Goal: Find specific page/section: Find specific page/section

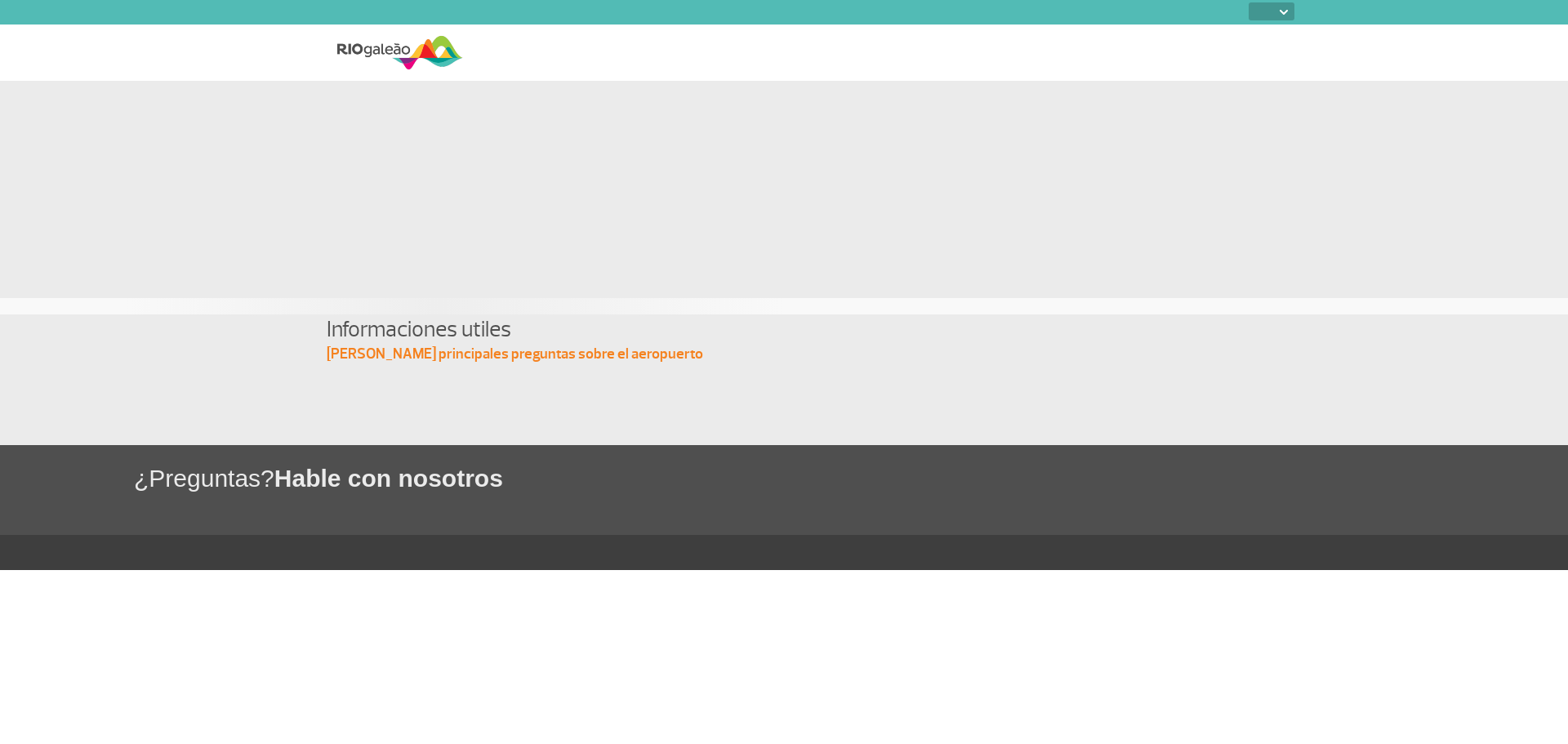
select select
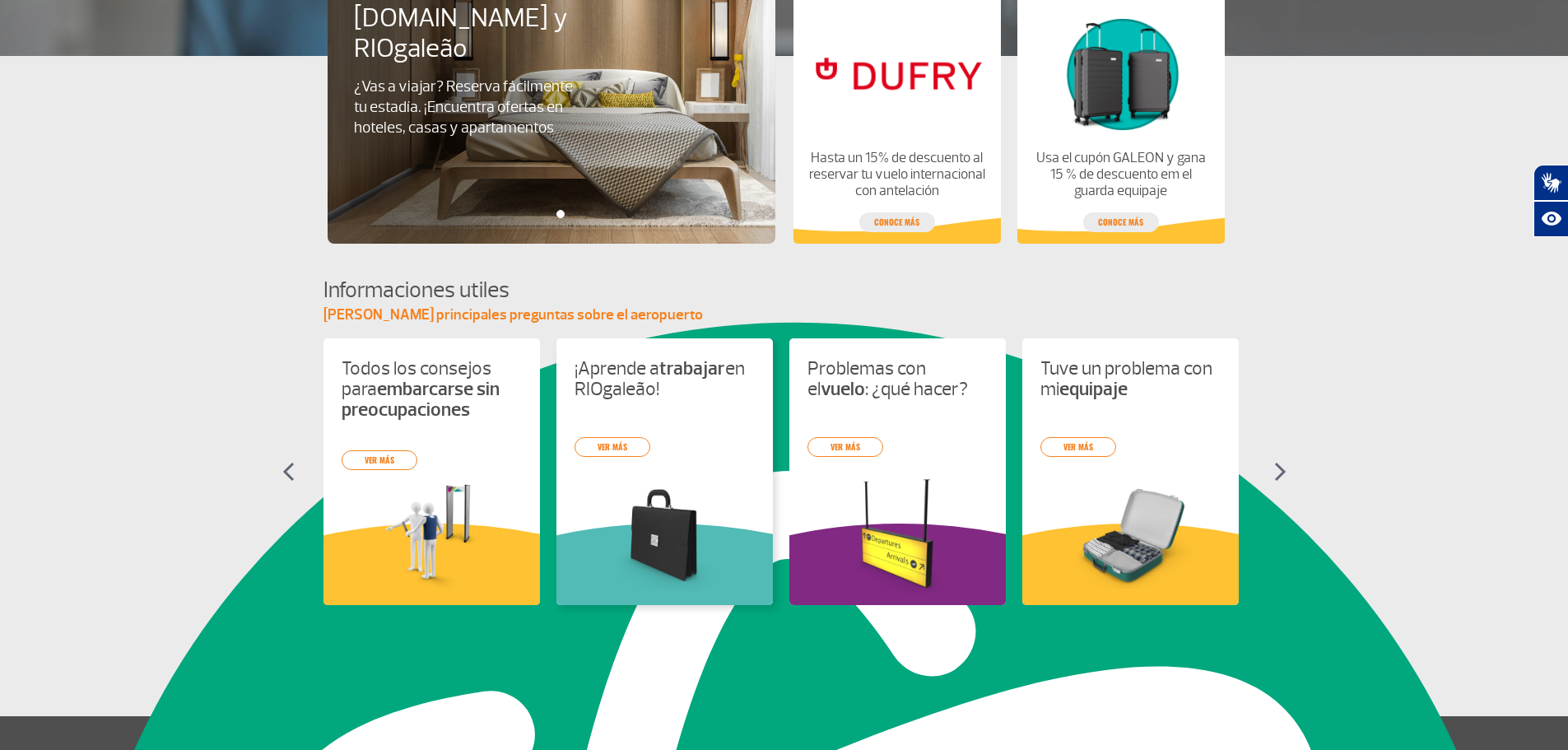
scroll to position [160, 0]
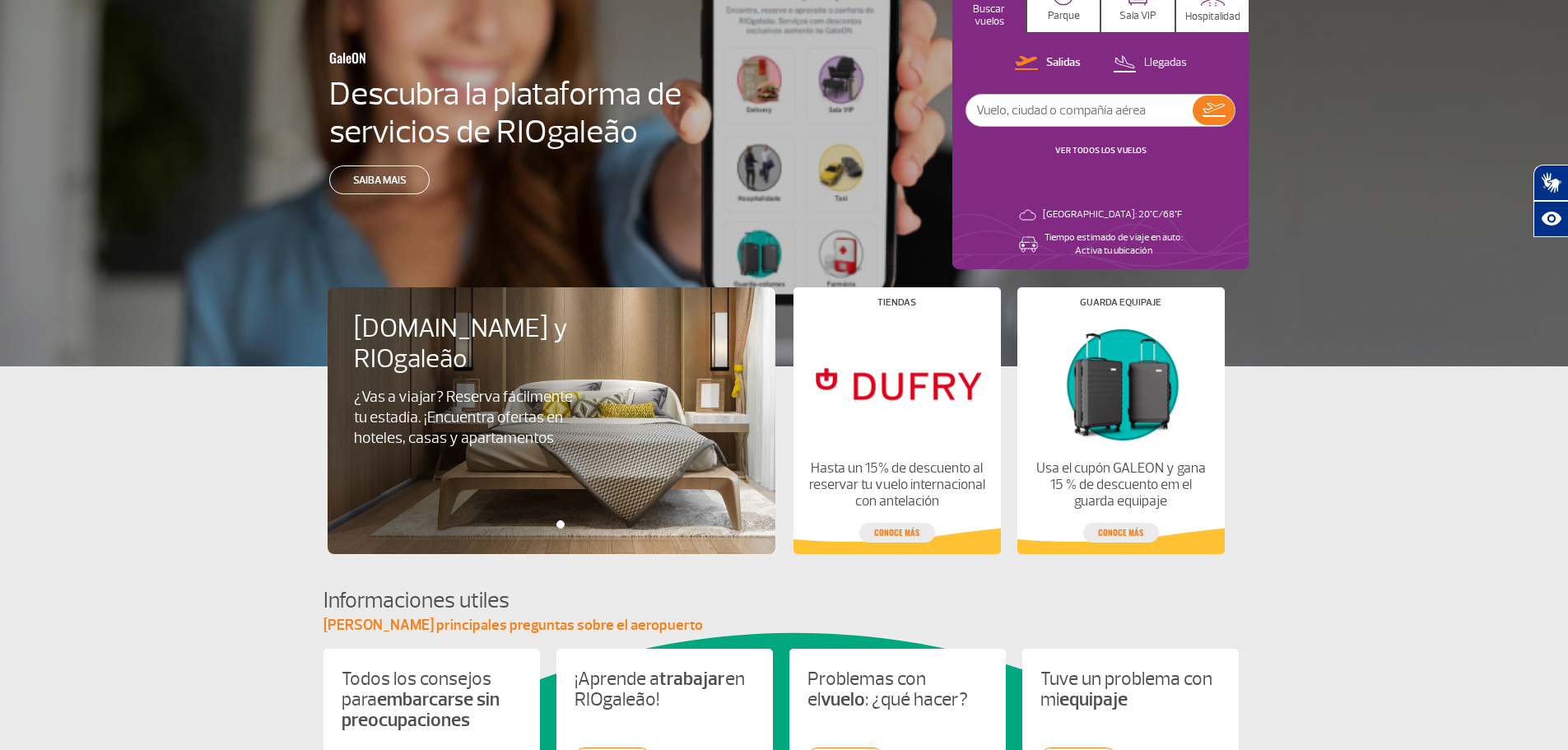
click at [491, 438] on div "Booking.com y RIOgaleão ¿Vas a viajar? Reserva fácilmente tu estadía. ¡Encuentr…" at bounding box center [561, 421] width 466 height 267
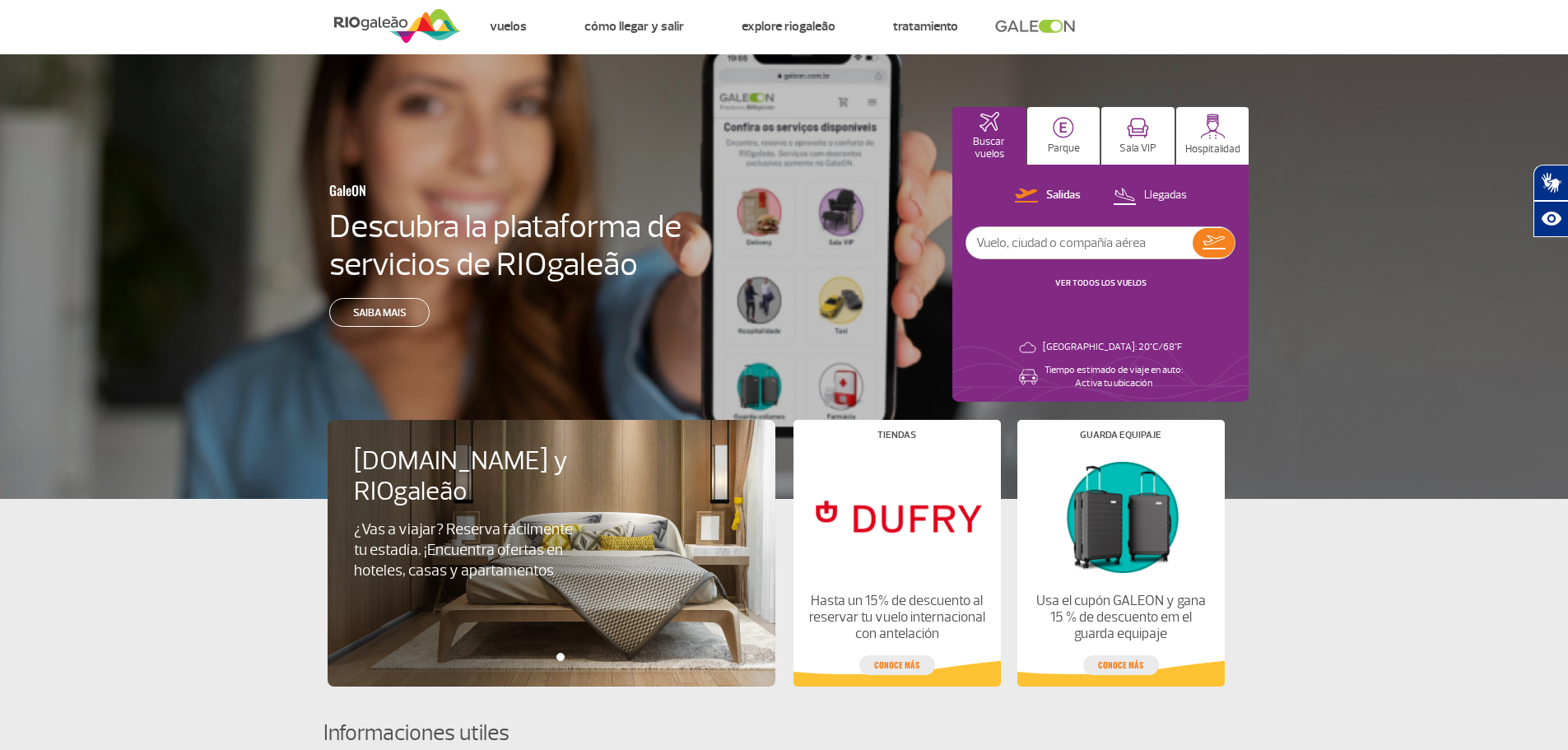
scroll to position [0, 0]
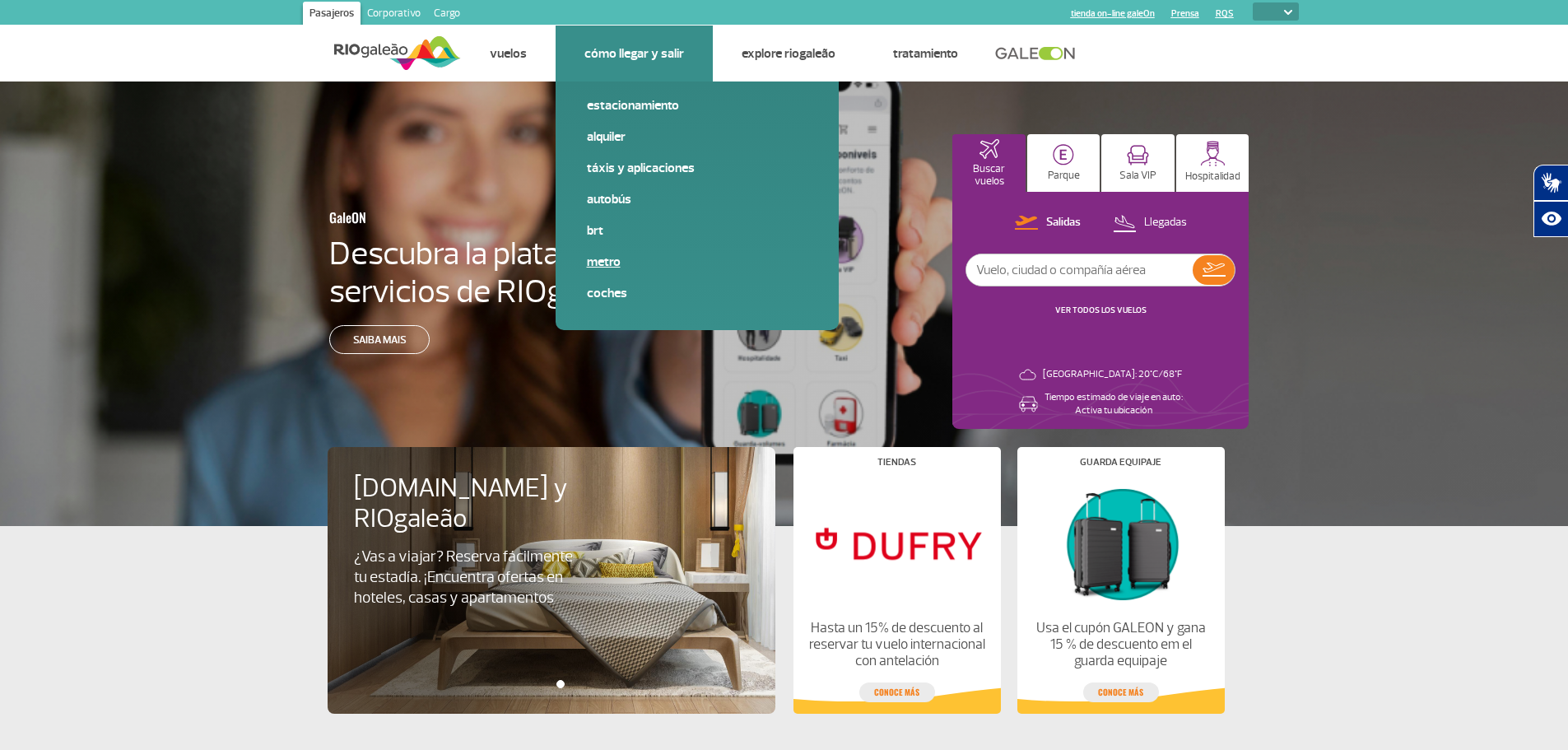
click at [599, 258] on link "Metro" at bounding box center [698, 262] width 221 height 18
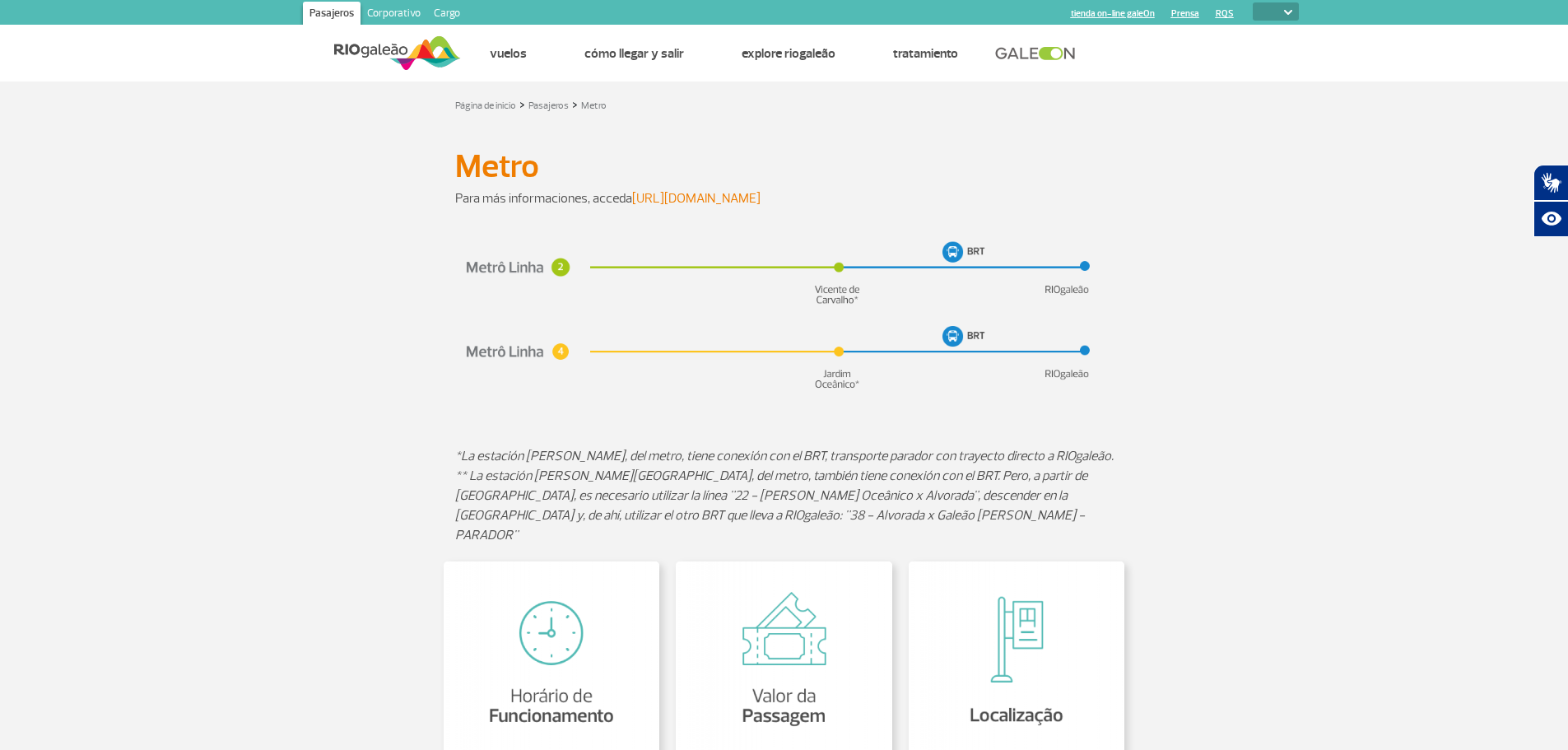
click at [734, 196] on link "https://www.metrorio.com.br/" at bounding box center [696, 198] width 129 height 16
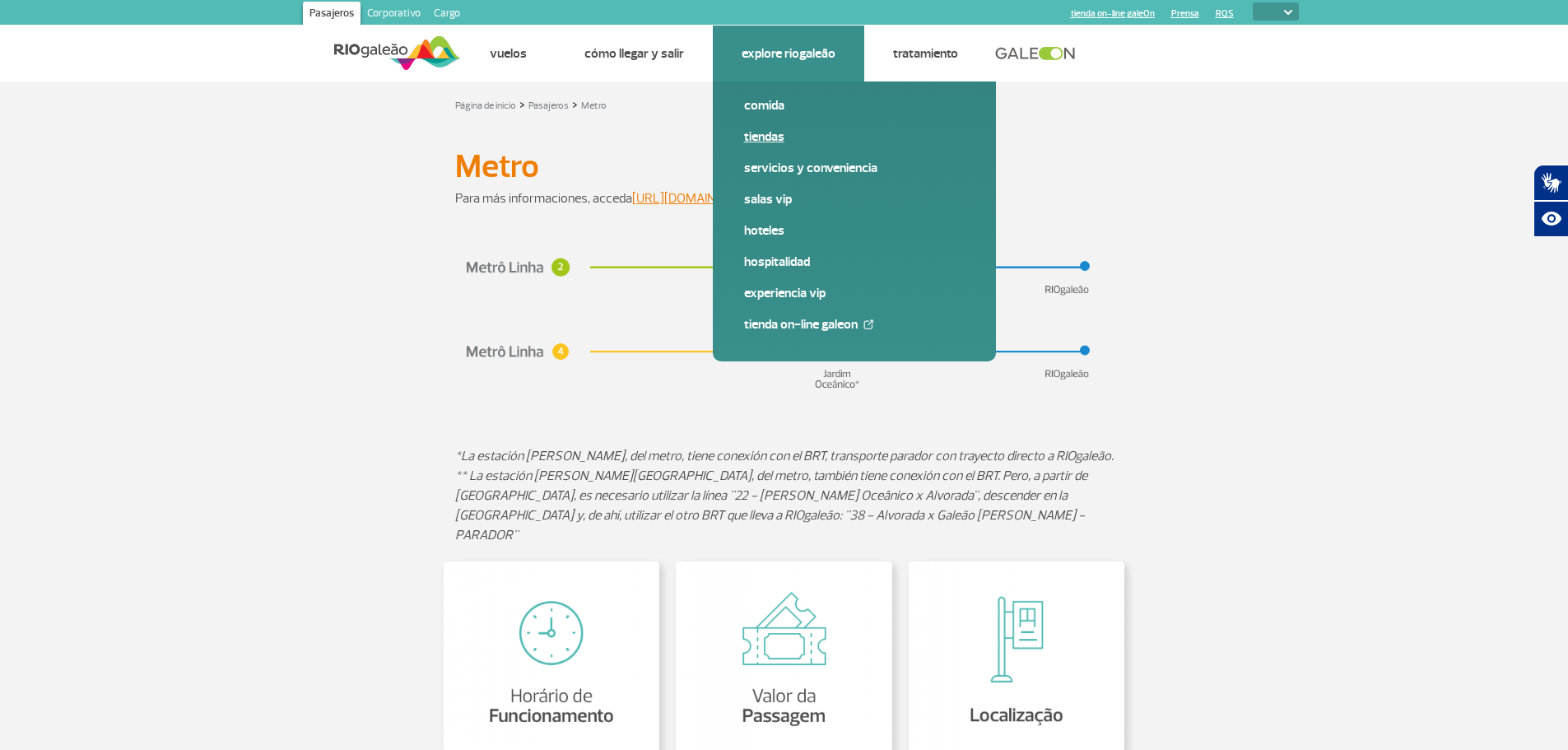
click at [768, 134] on link "Tiendas" at bounding box center [855, 137] width 221 height 18
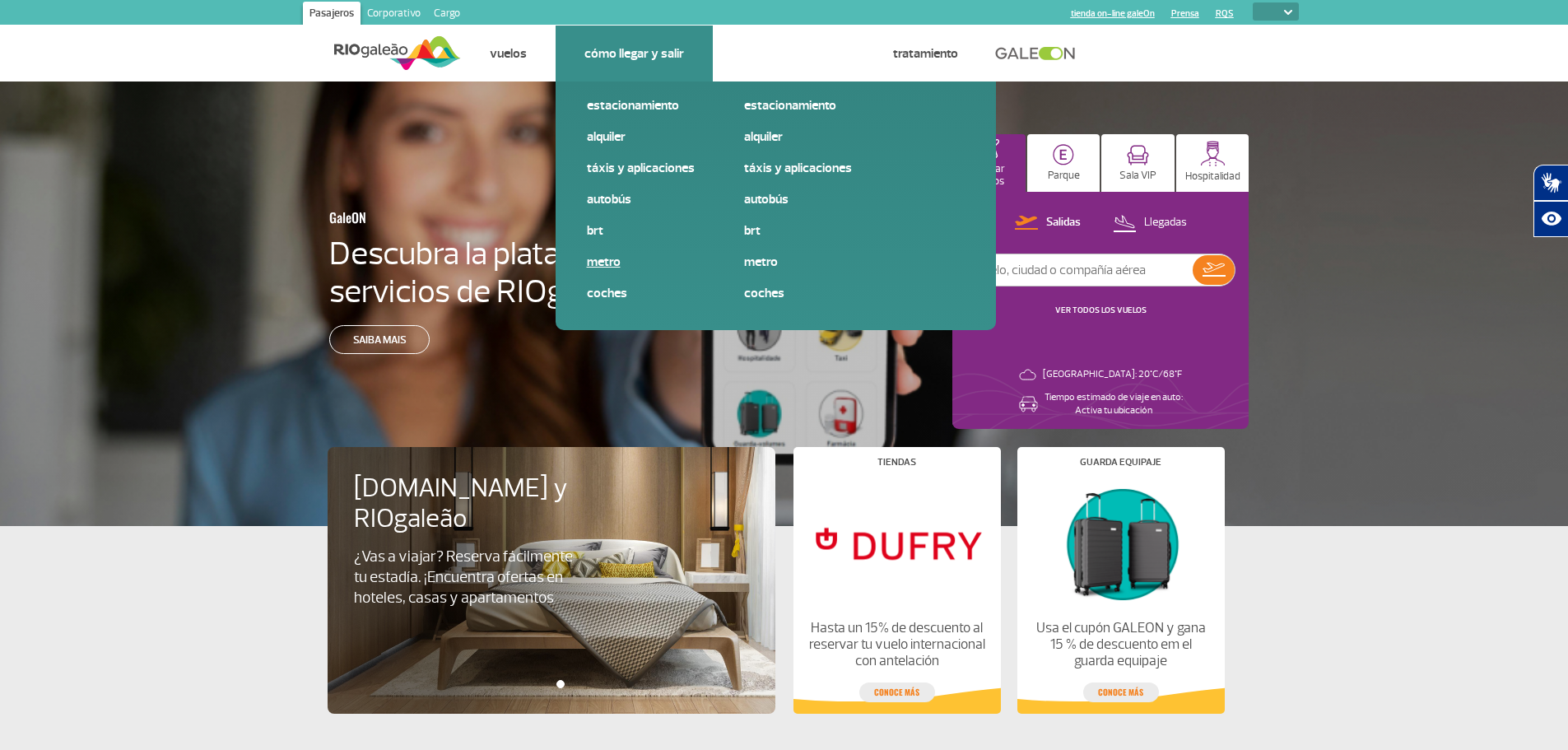
click at [605, 264] on link "Metro" at bounding box center [698, 262] width 221 height 18
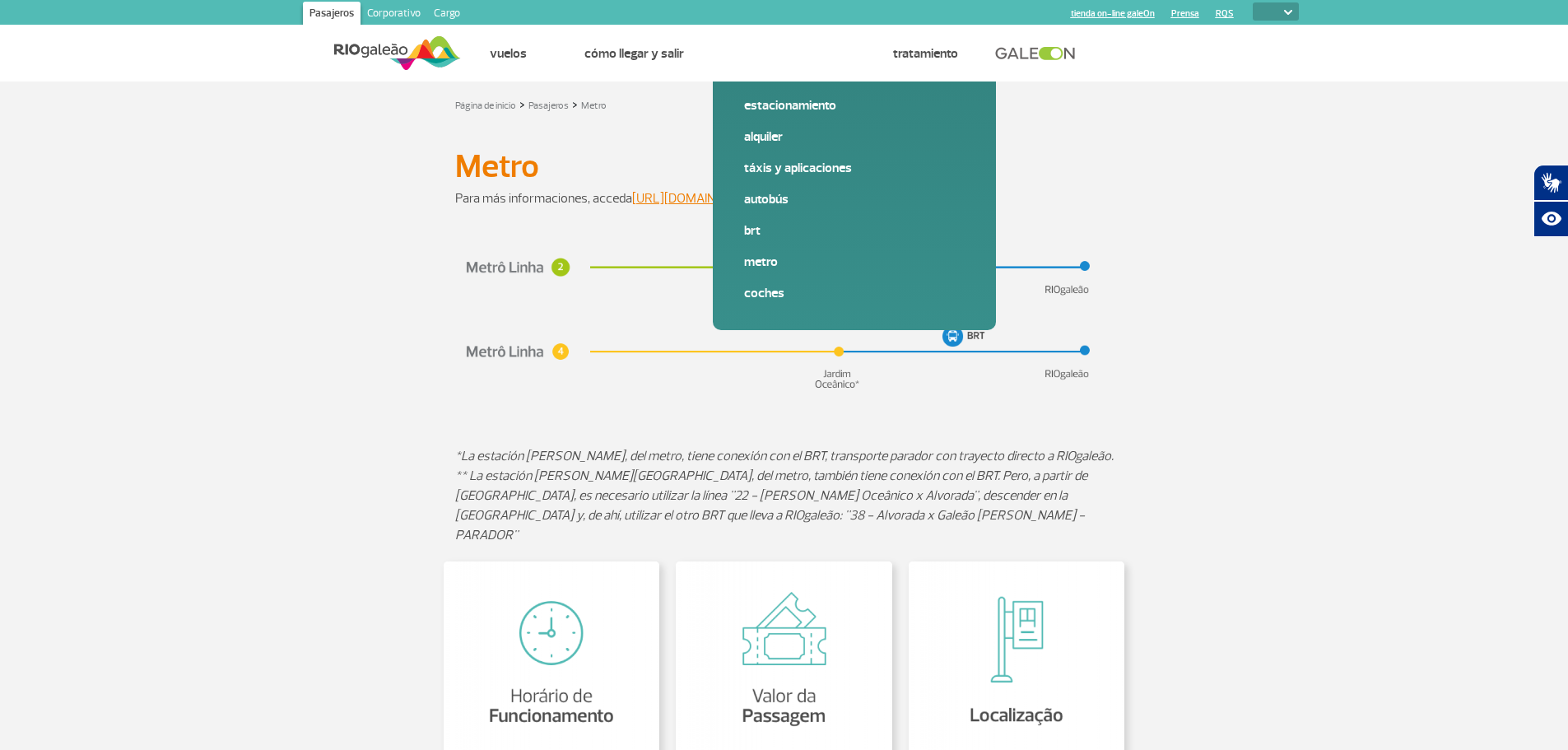
click at [843, 261] on img at bounding box center [784, 317] width 658 height 159
click at [705, 202] on link "https://www.metrorio.com.br/" at bounding box center [696, 198] width 129 height 16
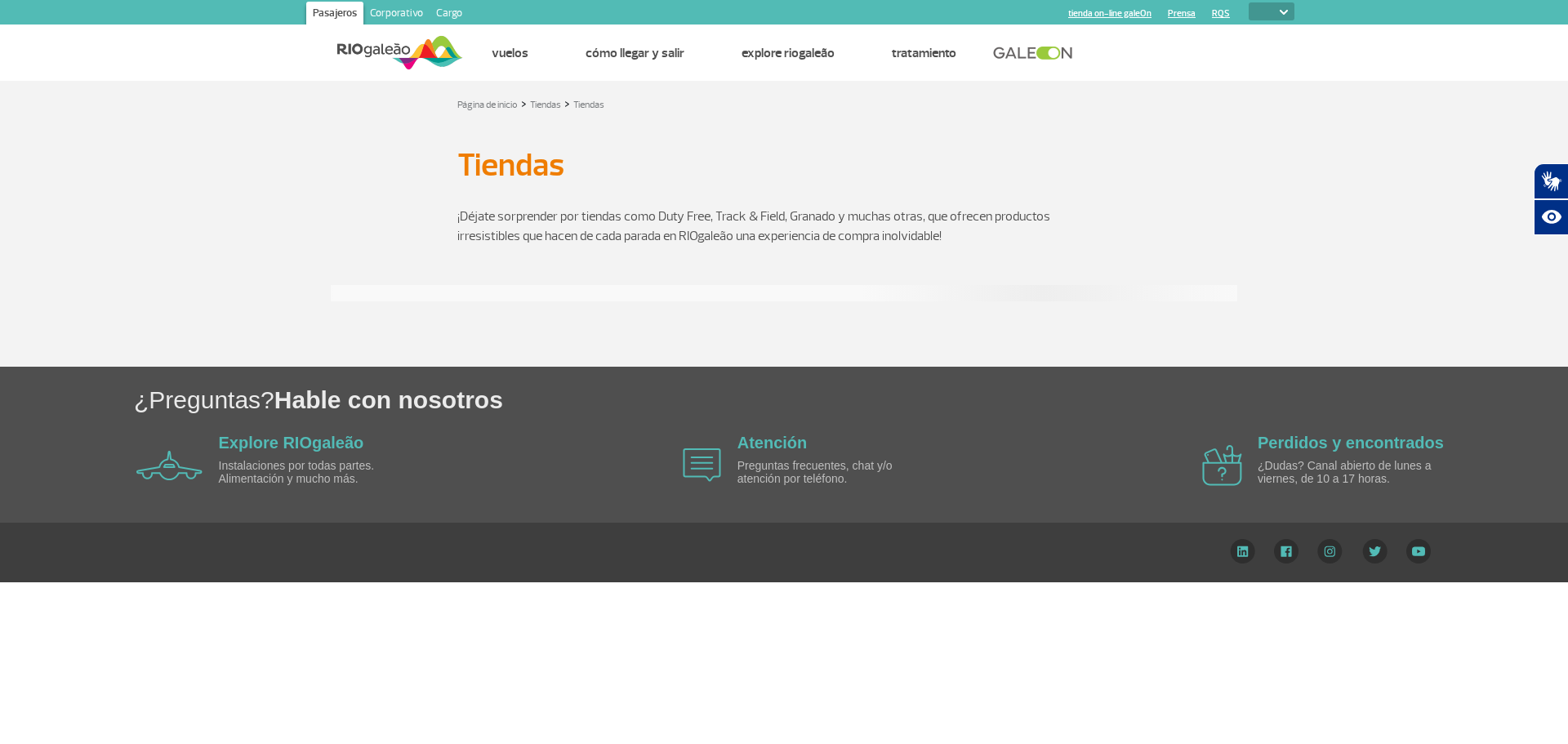
select select
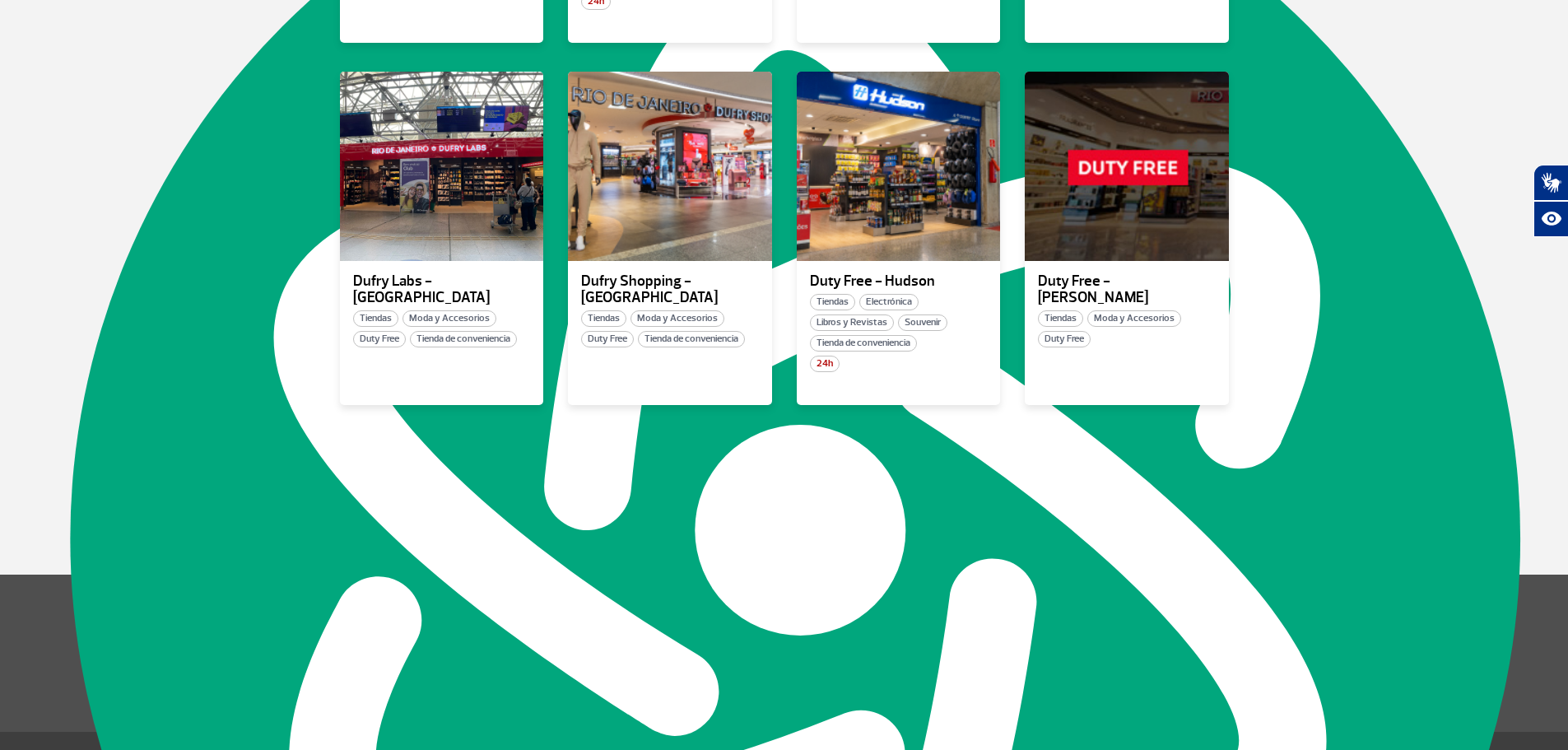
scroll to position [1005, 0]
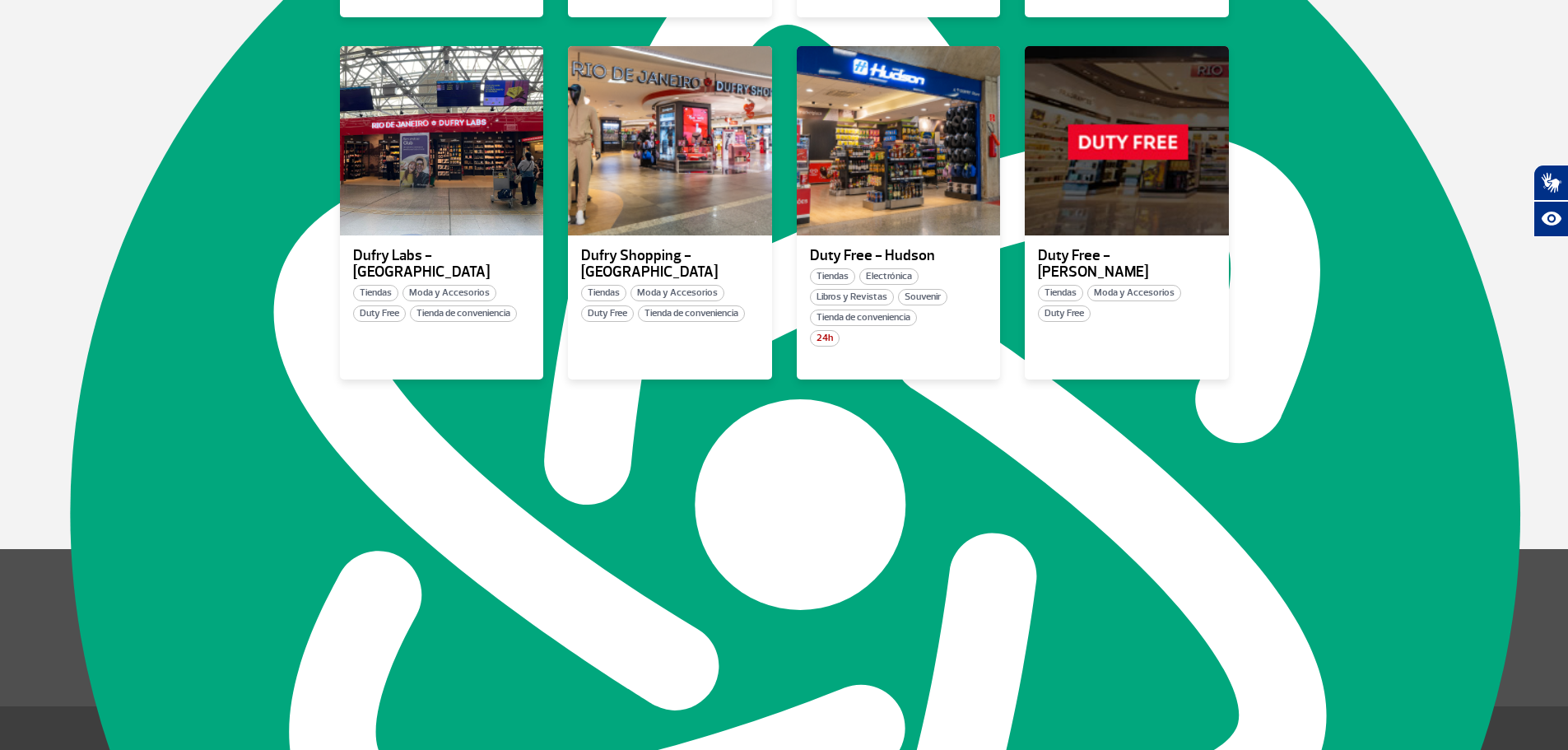
click at [773, 421] on button "Ver más" at bounding box center [784, 439] width 247 height 37
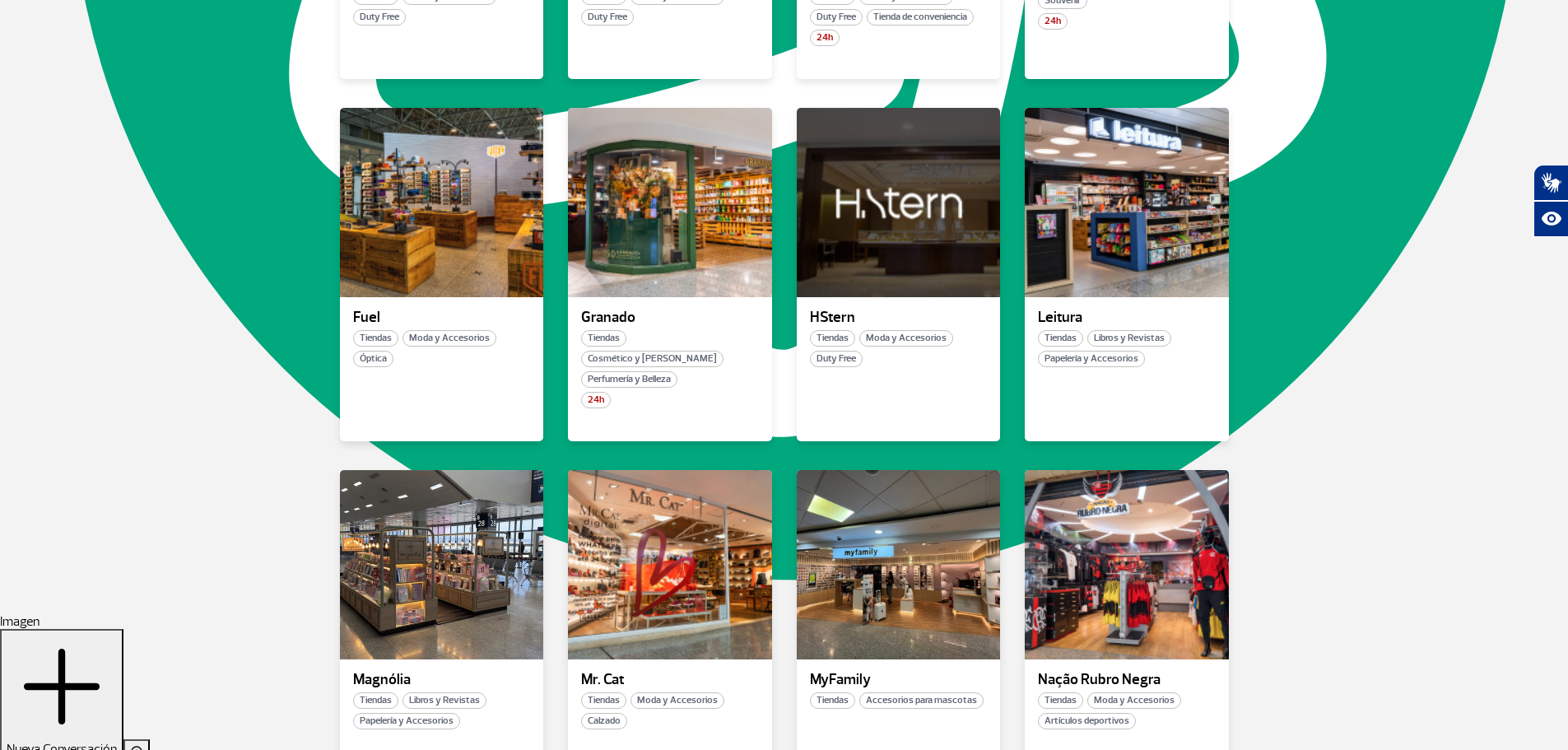
scroll to position [1432, 0]
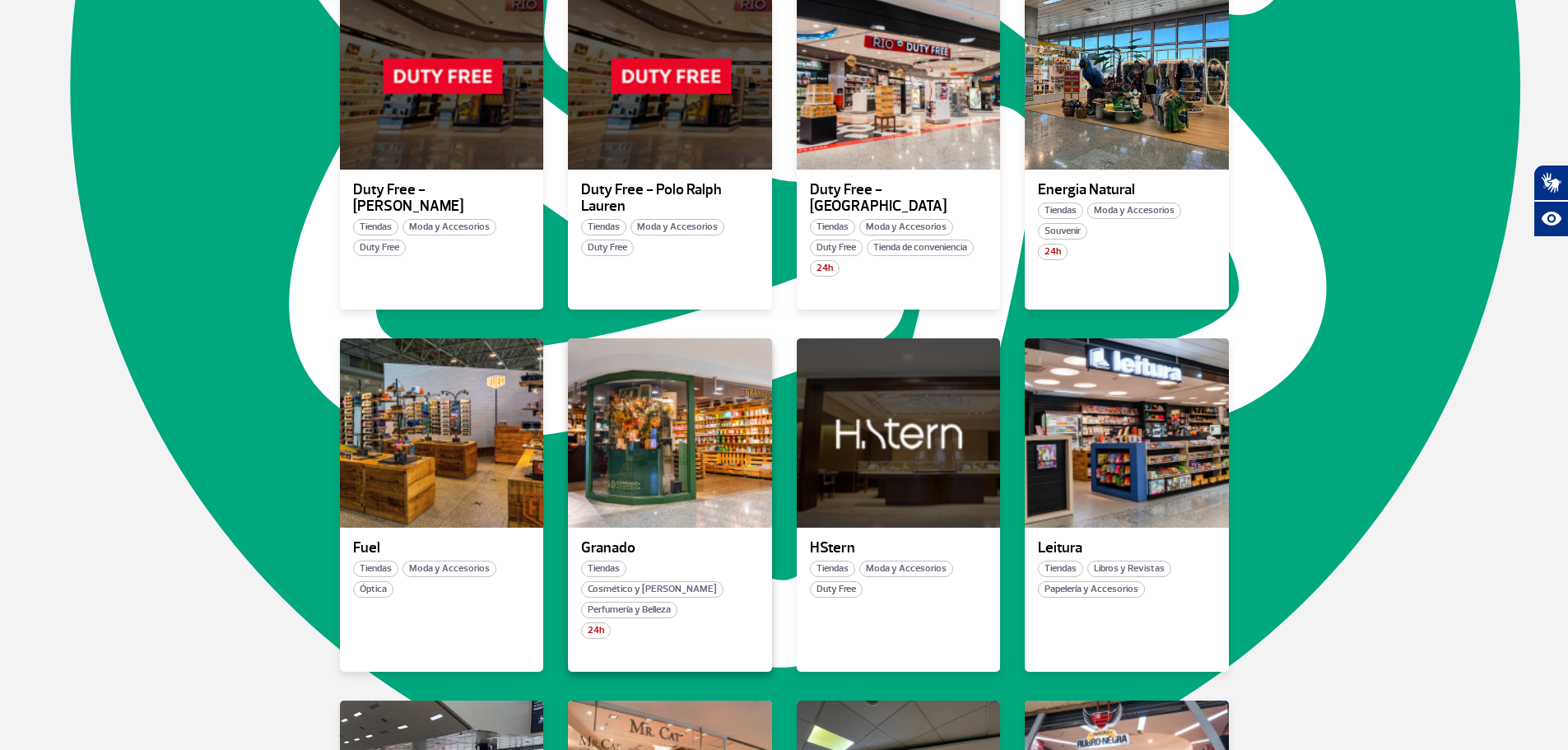
click at [735, 622] on div "24h" at bounding box center [670, 630] width 205 height 16
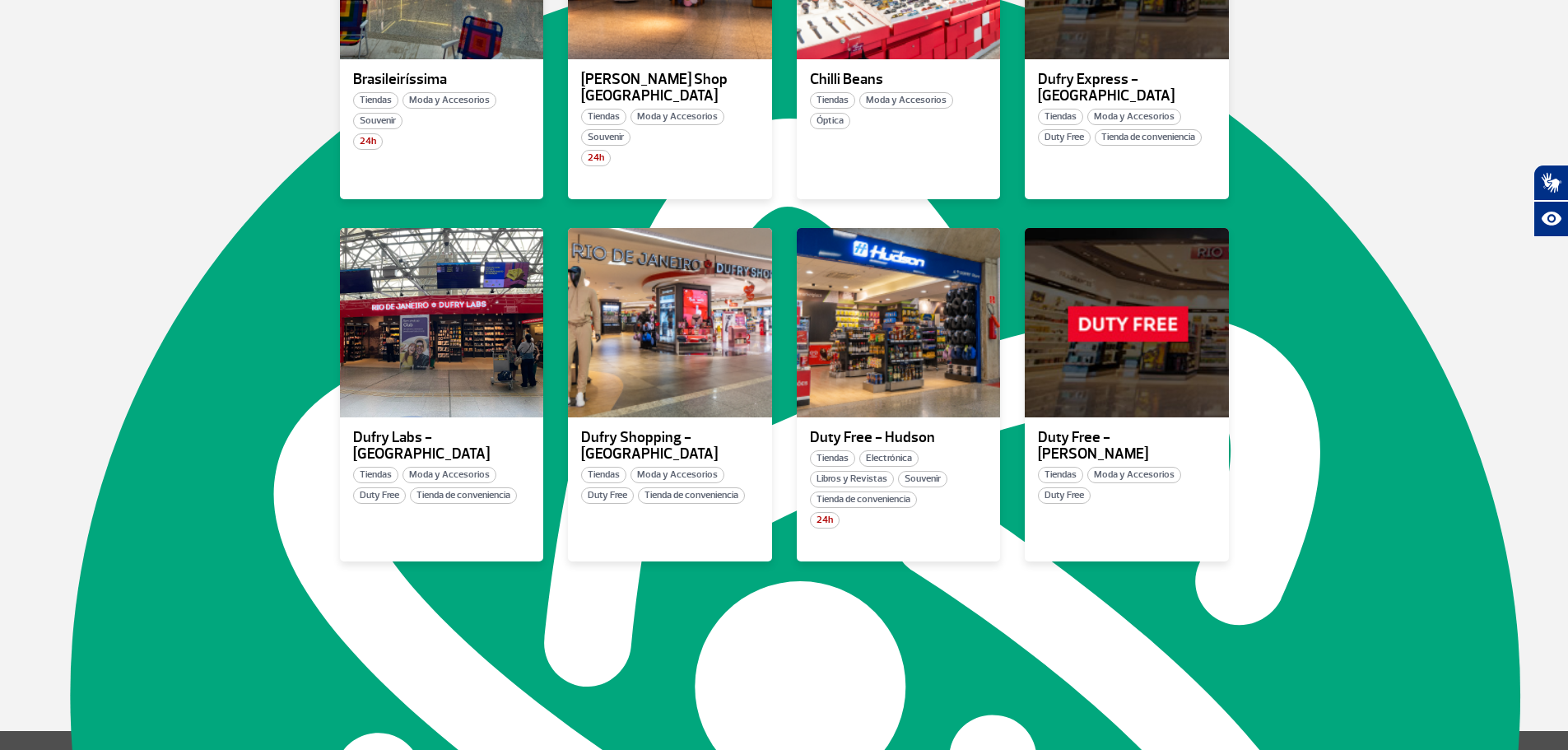
scroll to position [823, 0]
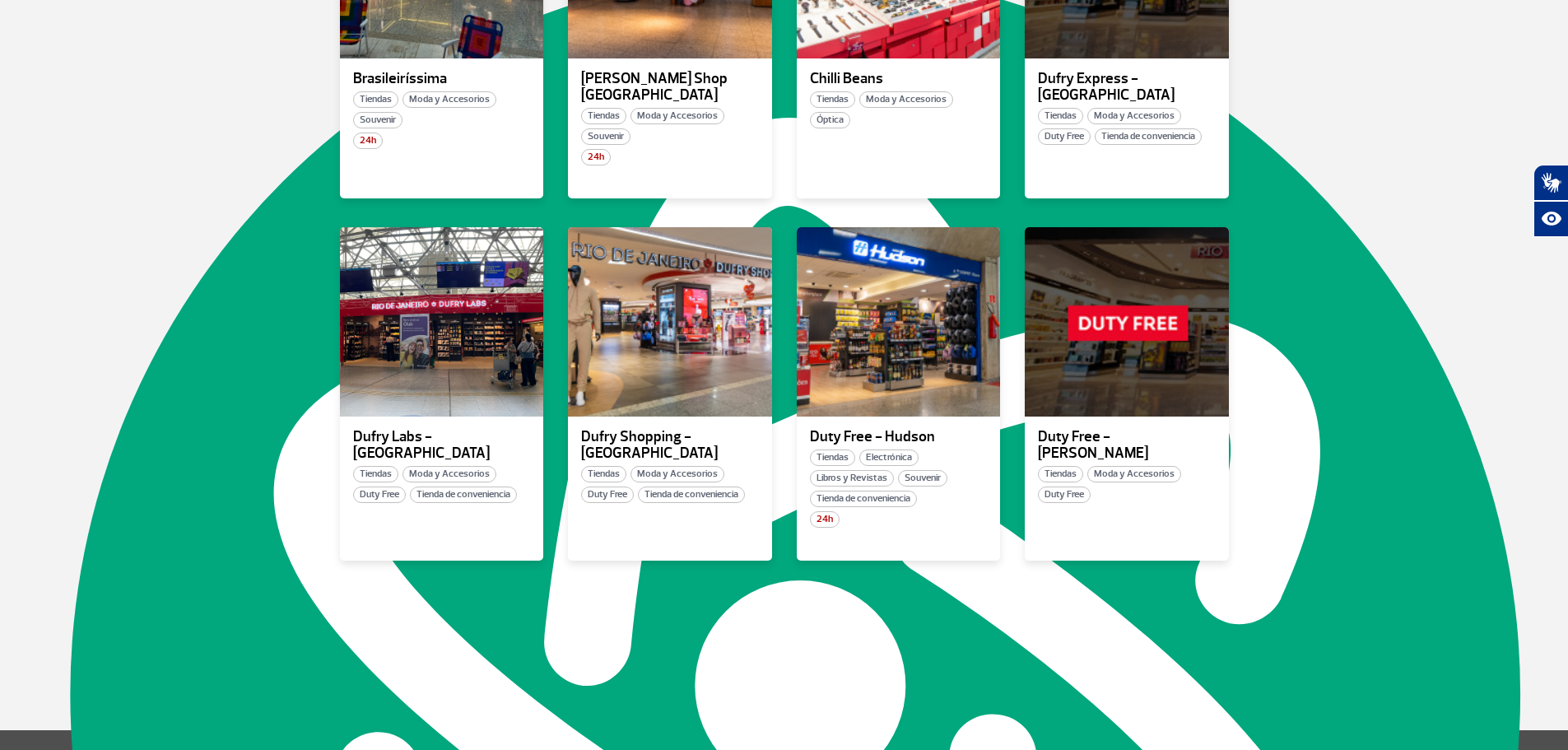
click at [727, 602] on button "Ver más" at bounding box center [784, 620] width 247 height 37
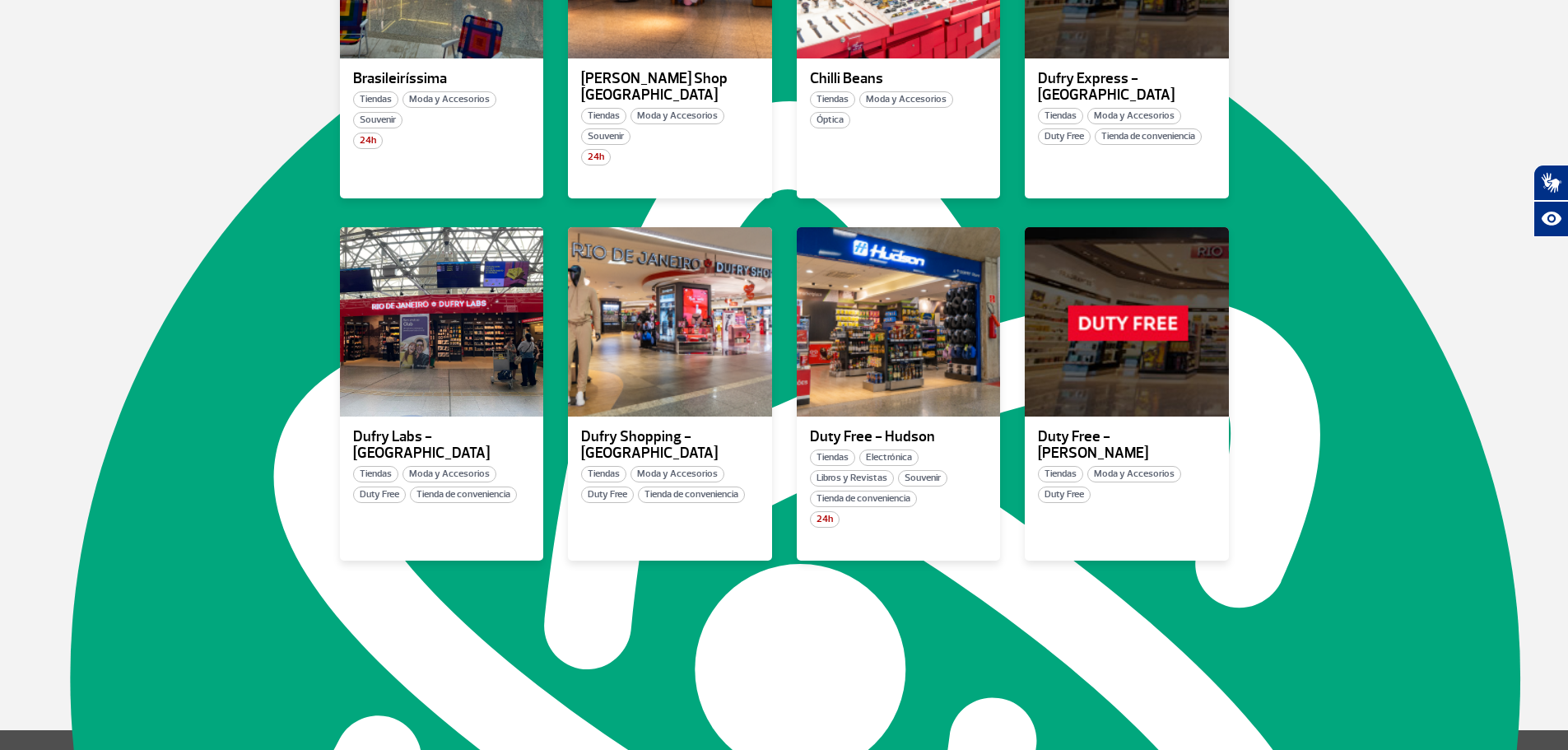
scroll to position [1828, 0]
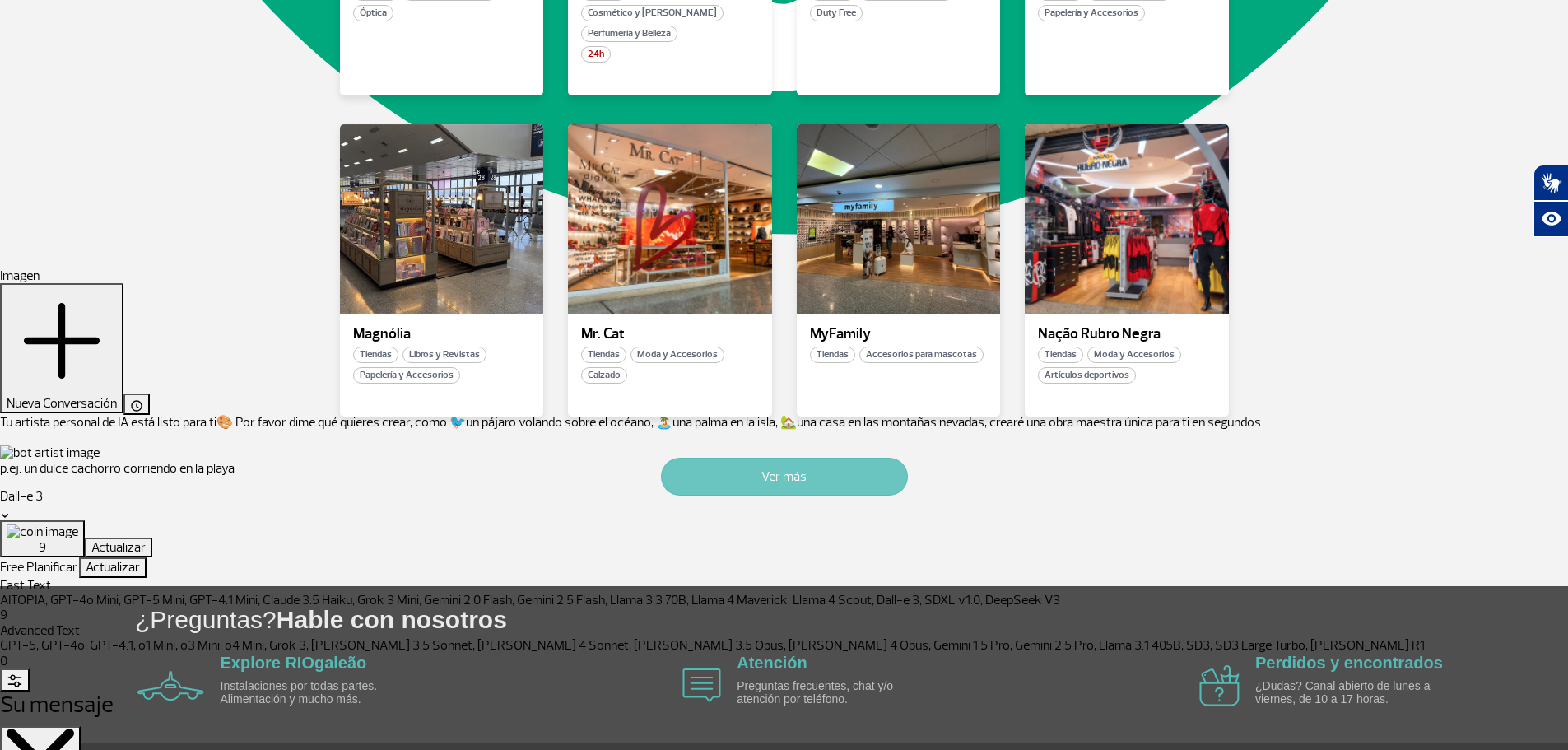
click at [758, 458] on button "Ver más" at bounding box center [784, 476] width 247 height 37
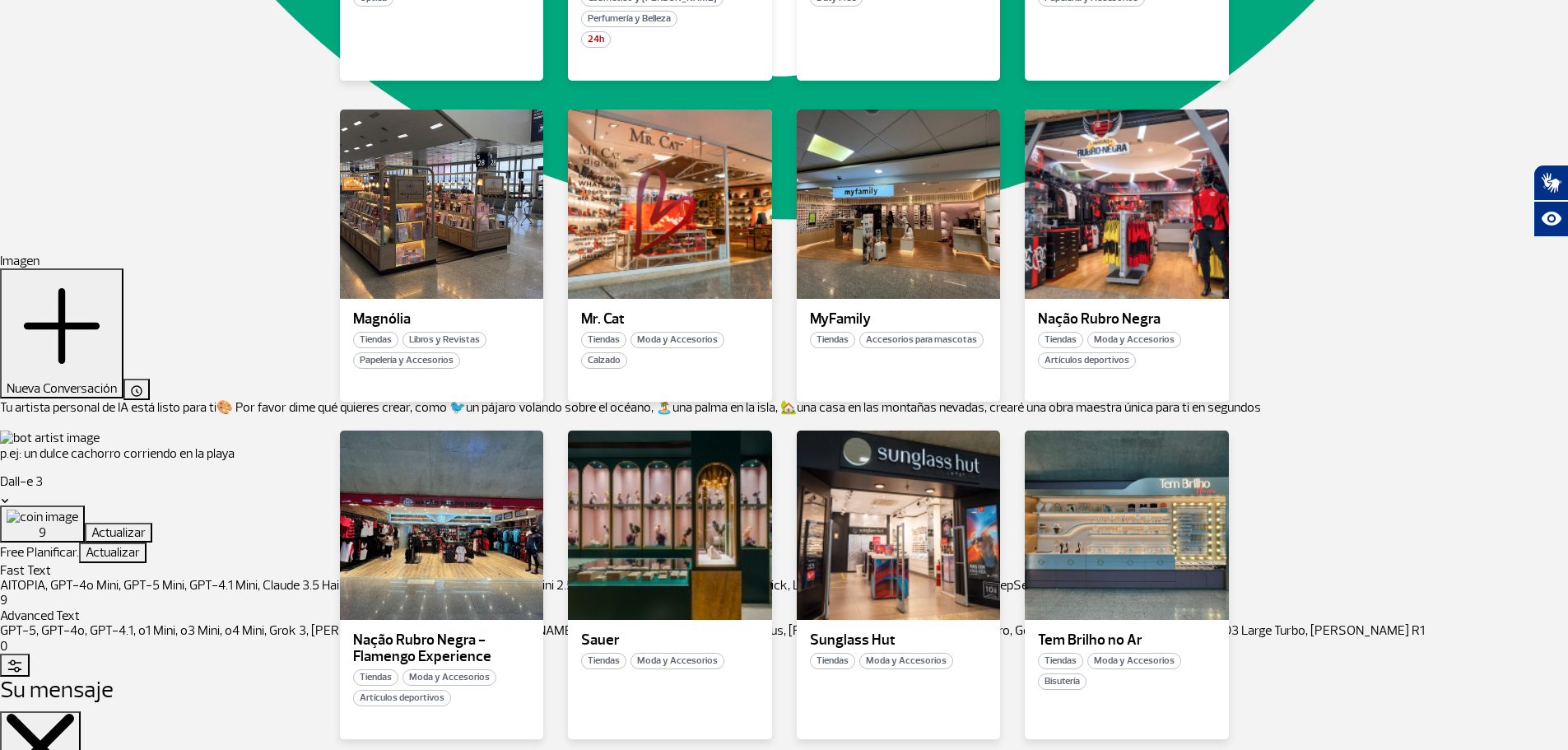
scroll to position [1909, 0]
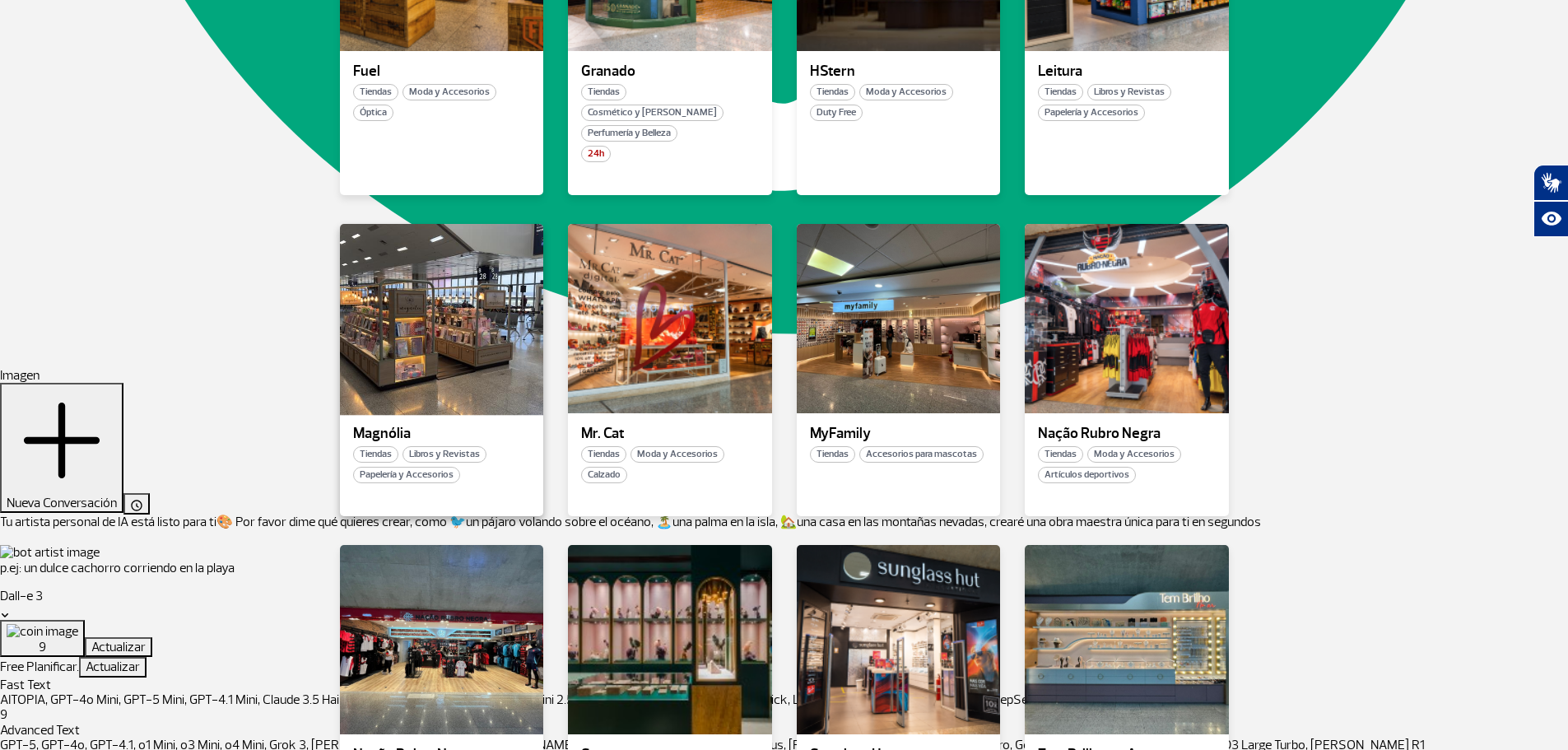
click at [469, 344] on div at bounding box center [441, 319] width 207 height 194
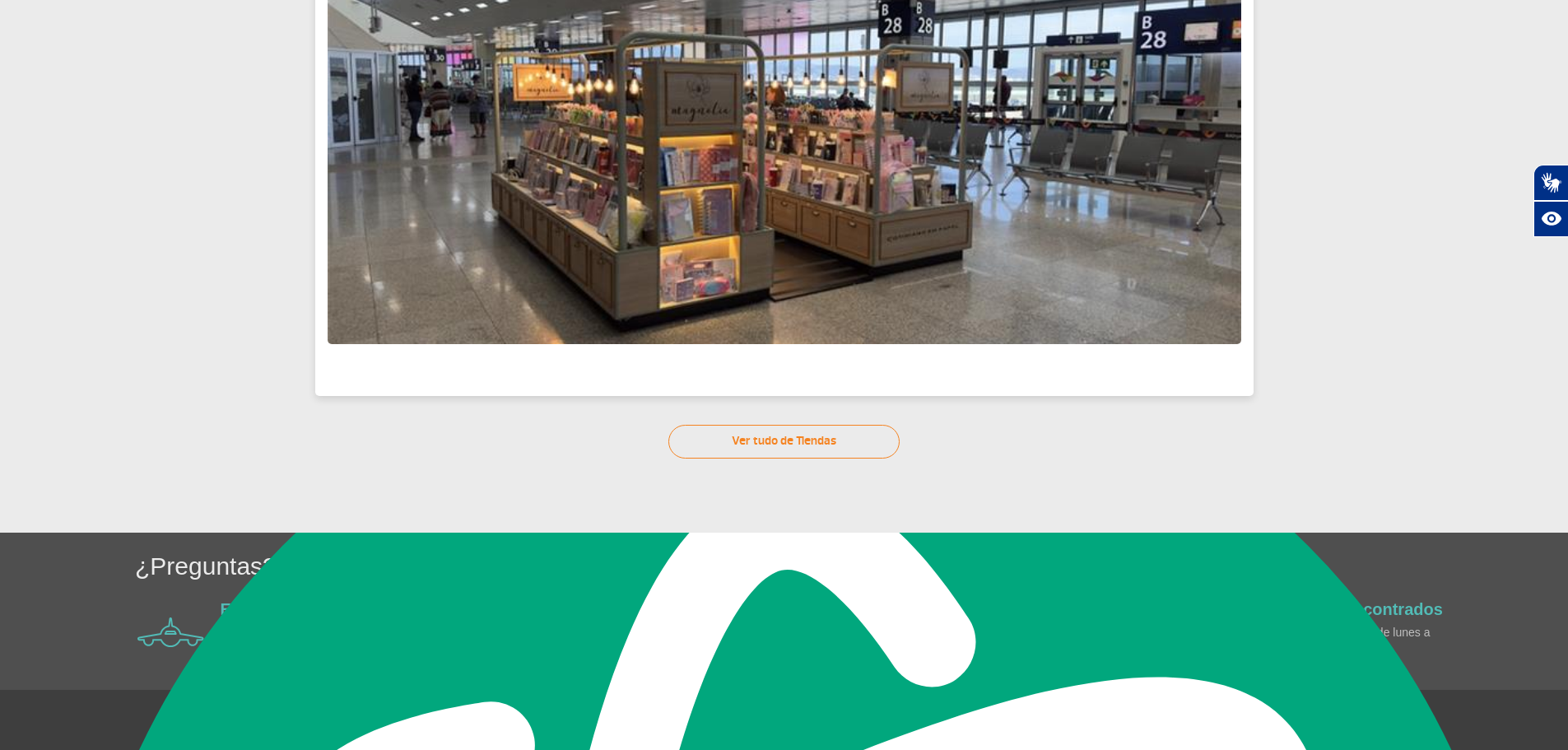
scroll to position [435, 0]
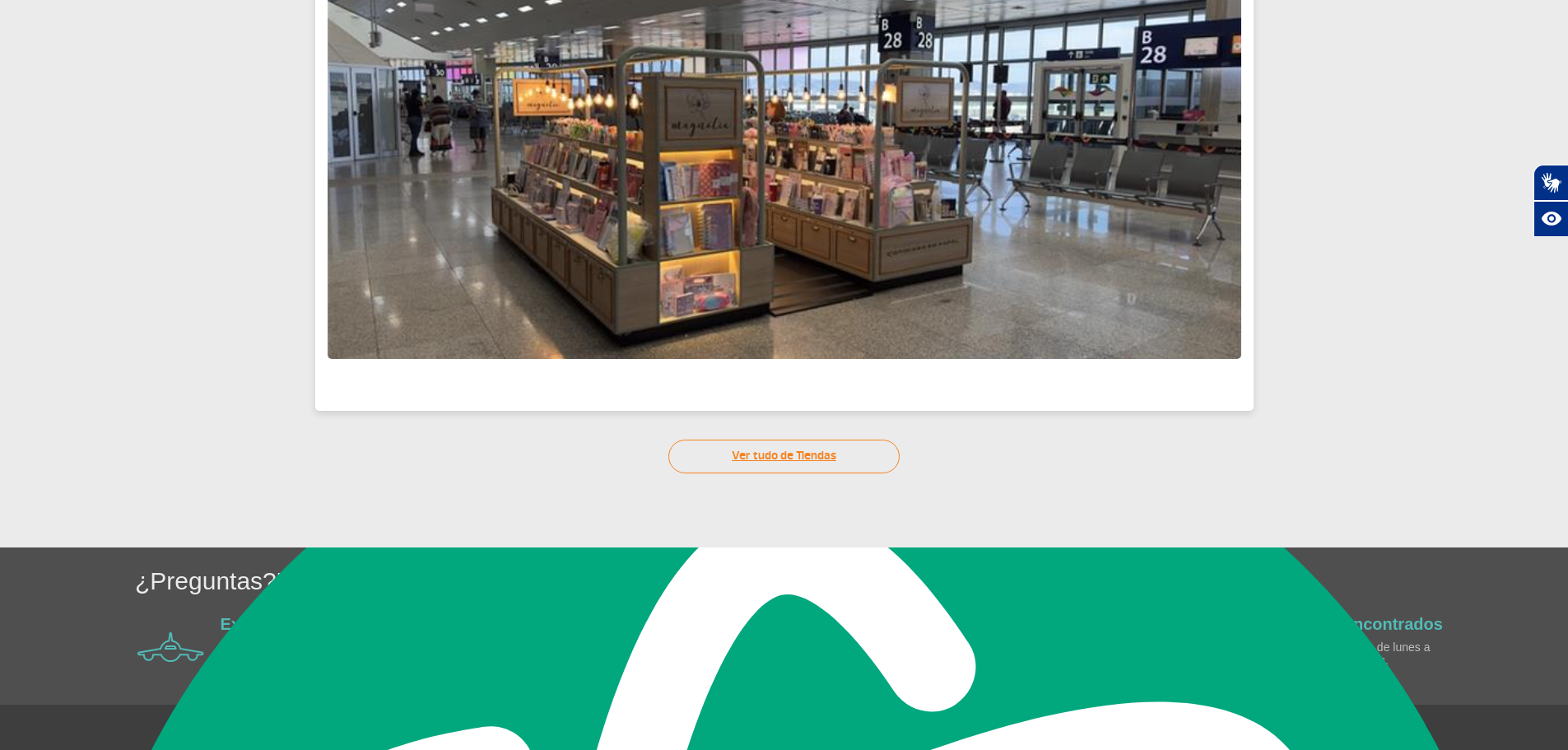
click at [737, 445] on link "Ver tudo de Tiendas" at bounding box center [784, 456] width 231 height 34
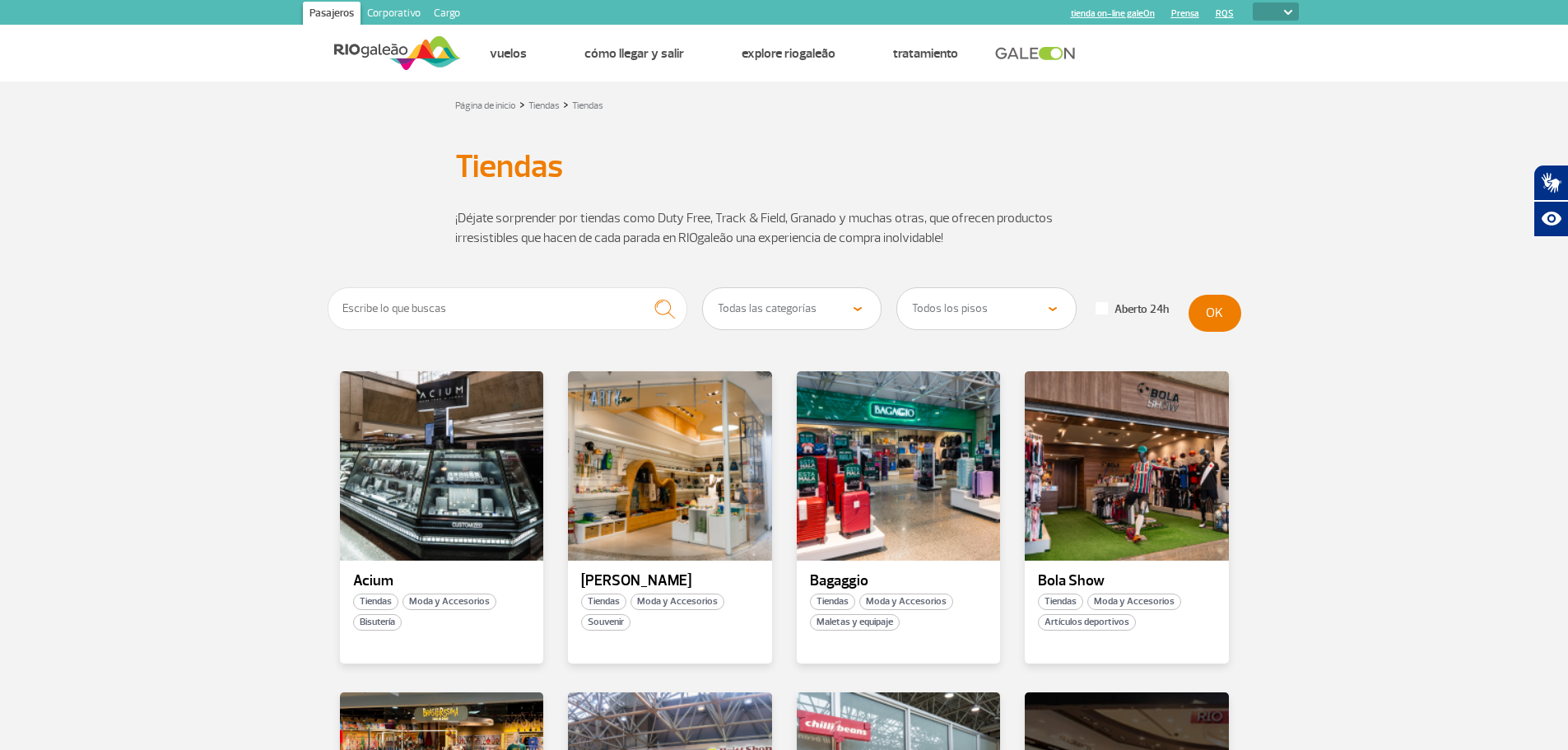
click at [847, 314] on select "Todas las categorías Cosmético y Belleza Electrónica Libros y Revistas Moda y A…" at bounding box center [793, 308] width 179 height 41
select select "24"
click at [703, 288] on select "Todas las categorías Cosmético y Belleza Electrónica Libros y Revistas Moda y A…" at bounding box center [793, 308] width 179 height 41
click at [1219, 314] on button "OK" at bounding box center [1215, 313] width 53 height 37
